Goal: Task Accomplishment & Management: Manage account settings

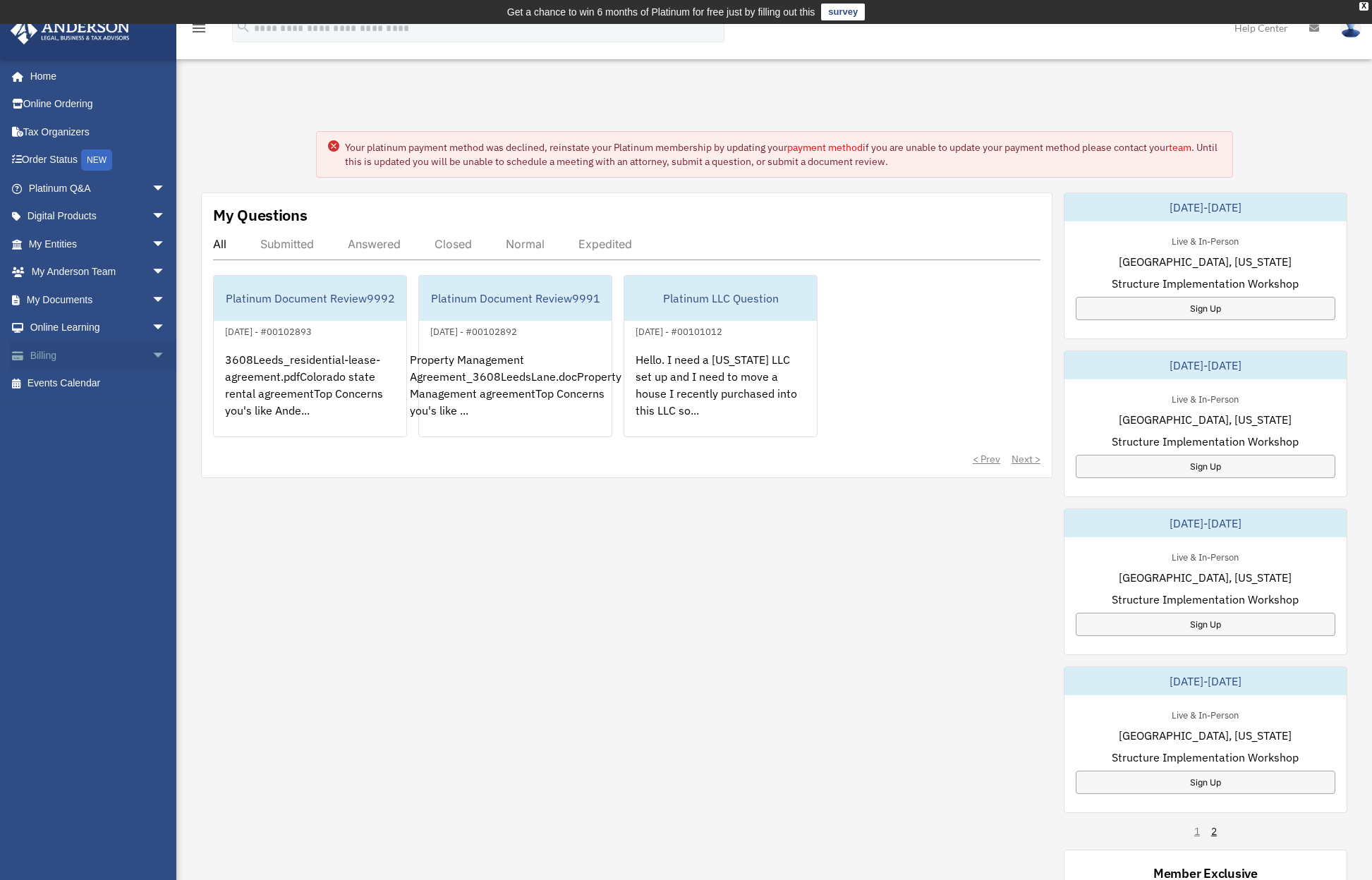
click at [152, 351] on span "arrow_drop_down" at bounding box center [165, 356] width 28 height 29
click at [93, 382] on link "$ Open Invoices" at bounding box center [102, 384] width 167 height 29
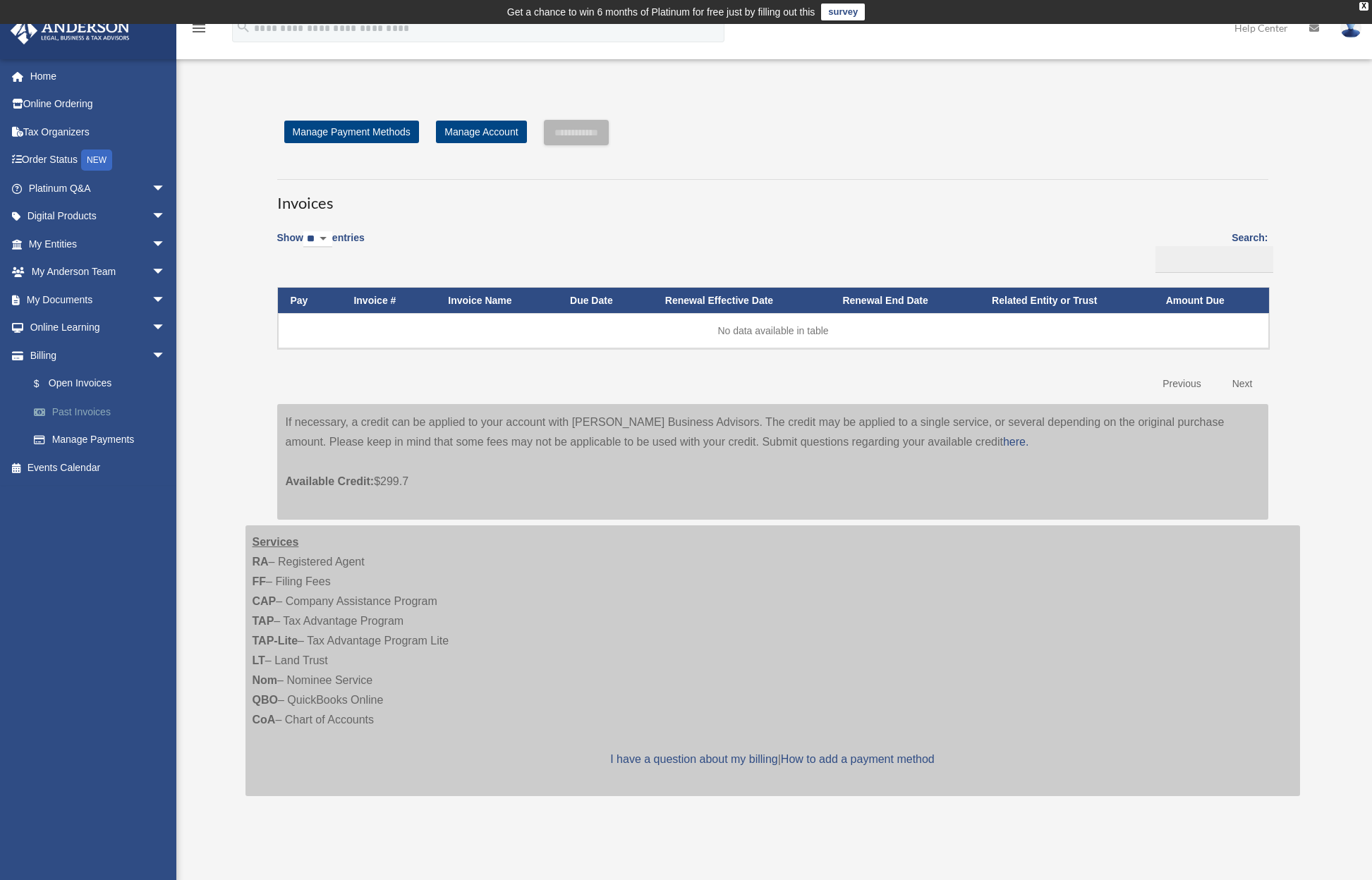
click at [76, 403] on link "Past Invoices" at bounding box center [102, 411] width 167 height 28
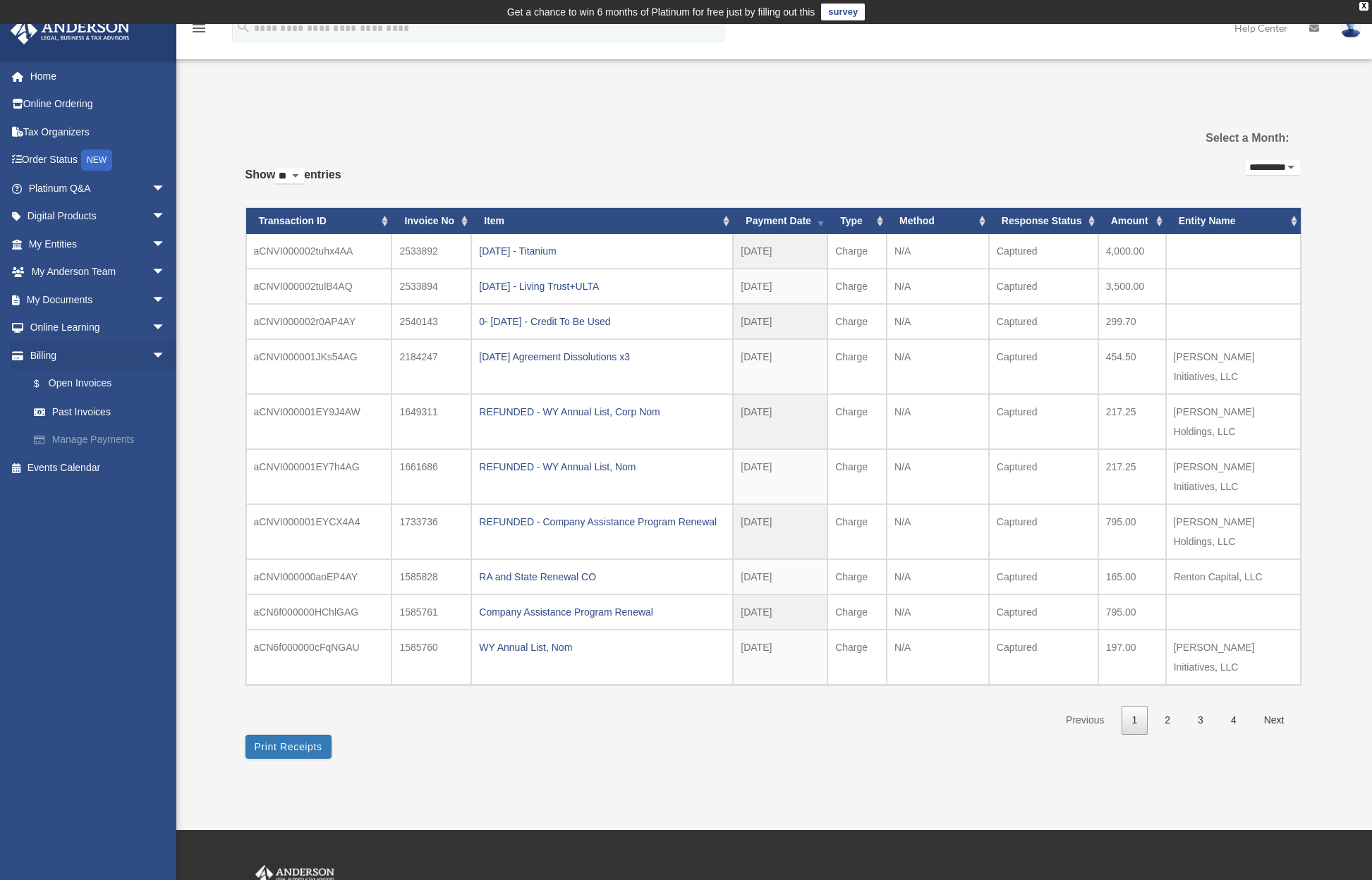
click at [87, 437] on link "Manage Payments" at bounding box center [102, 440] width 167 height 28
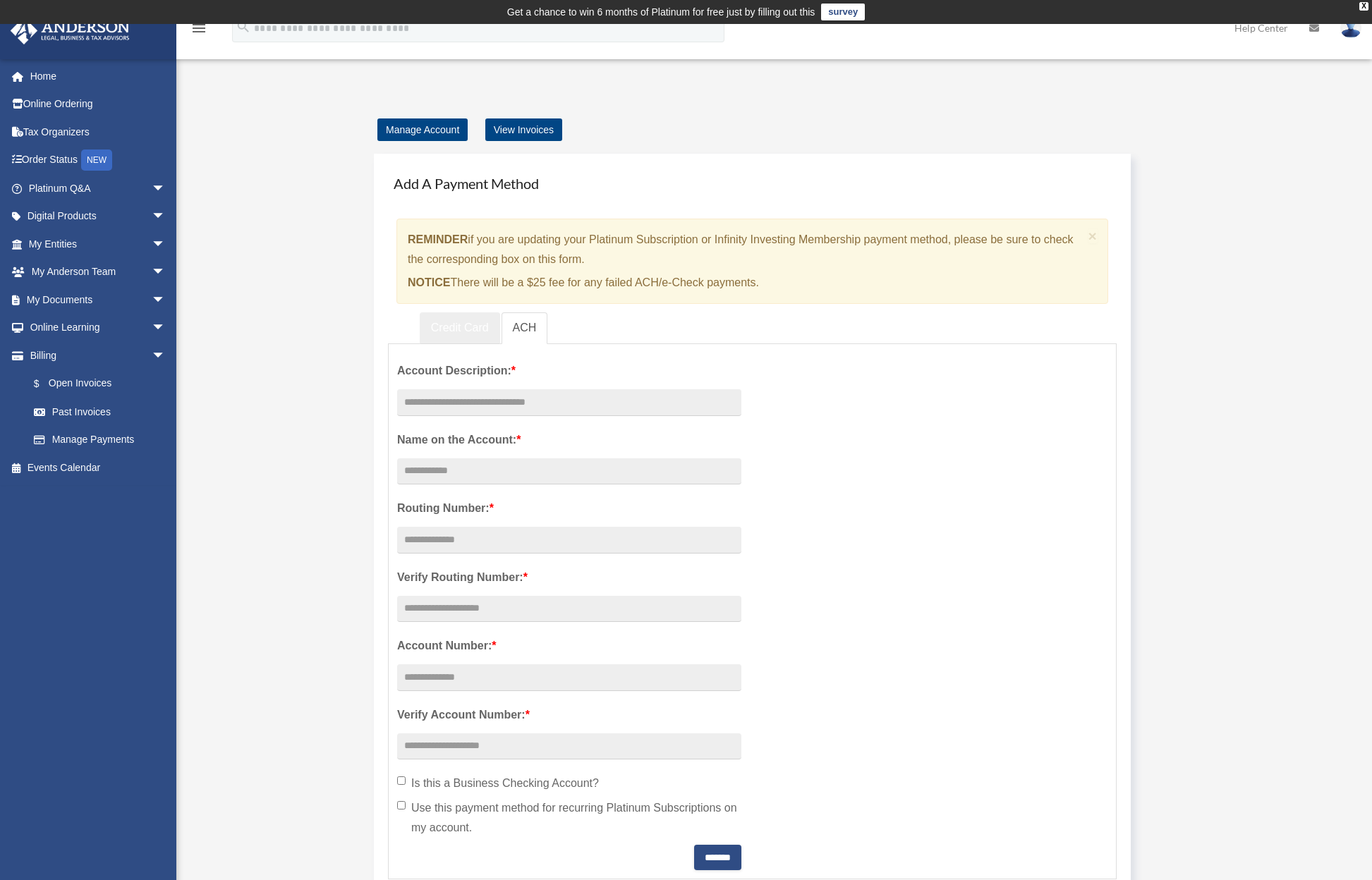
click at [452, 331] on link "Credit Card" at bounding box center [459, 328] width 80 height 32
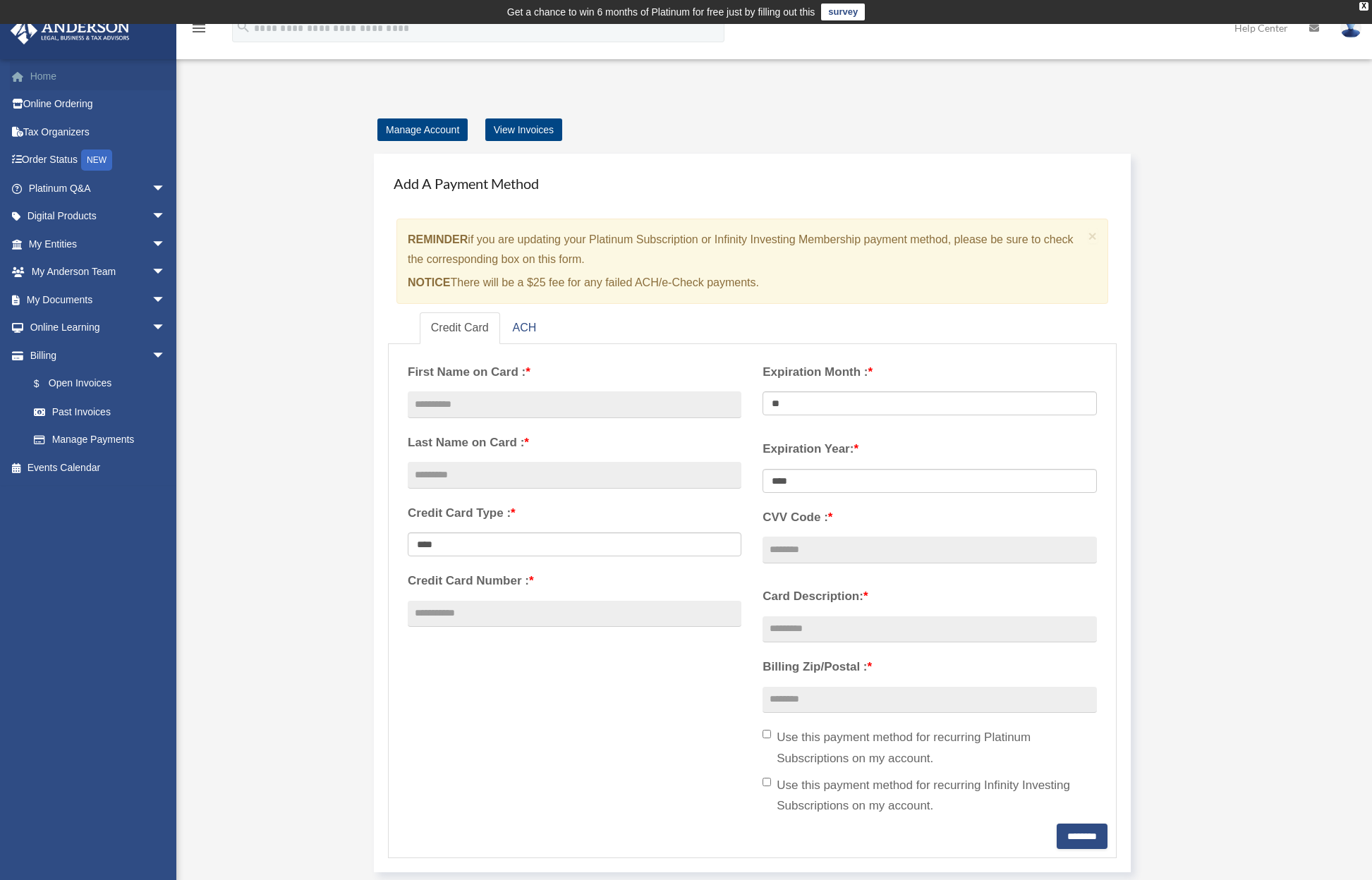
click at [48, 75] on link "Home" at bounding box center [98, 75] width 177 height 28
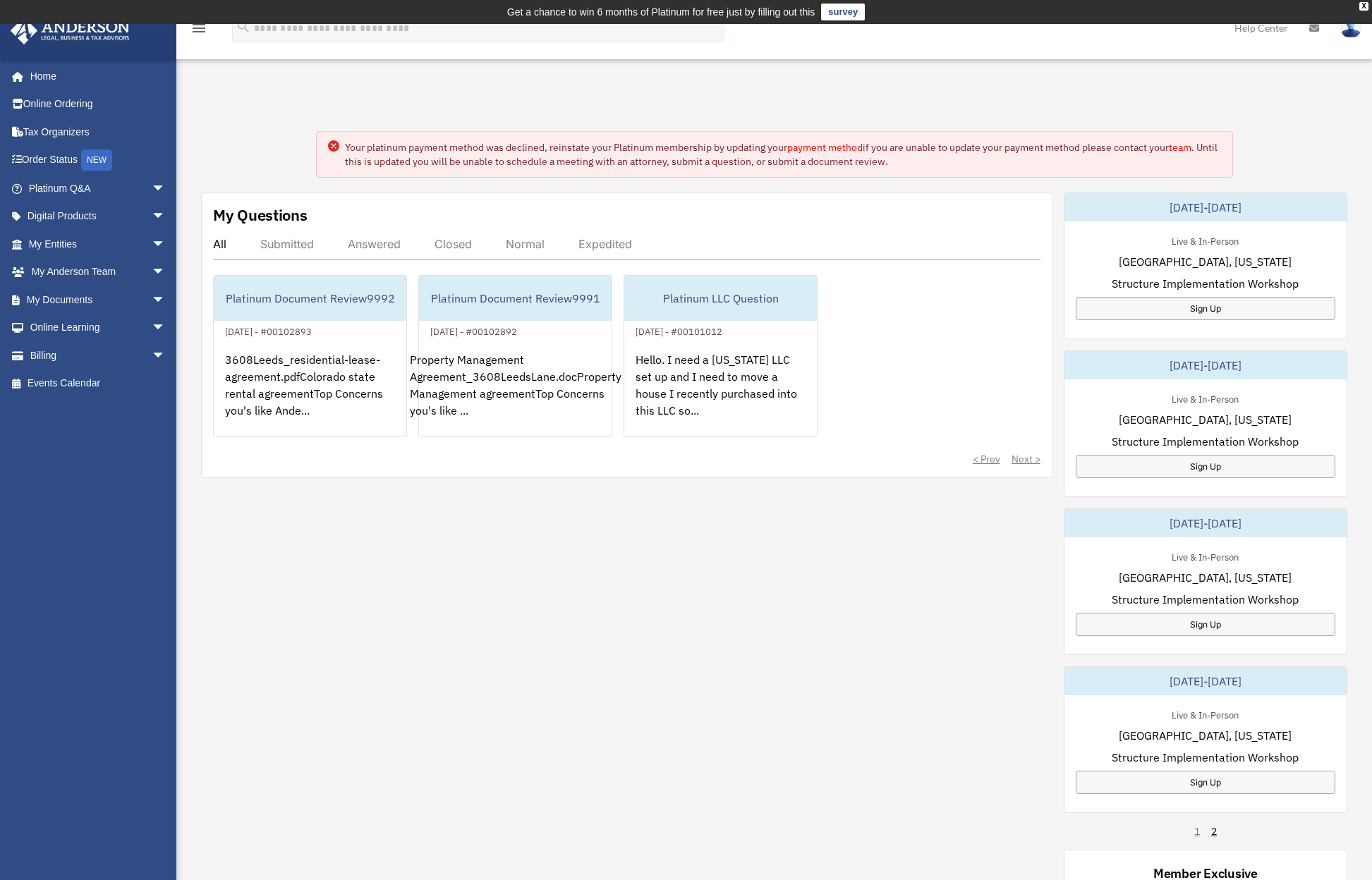
click at [826, 146] on link "payment method" at bounding box center [825, 147] width 75 height 13
